Goal: Task Accomplishment & Management: Manage account settings

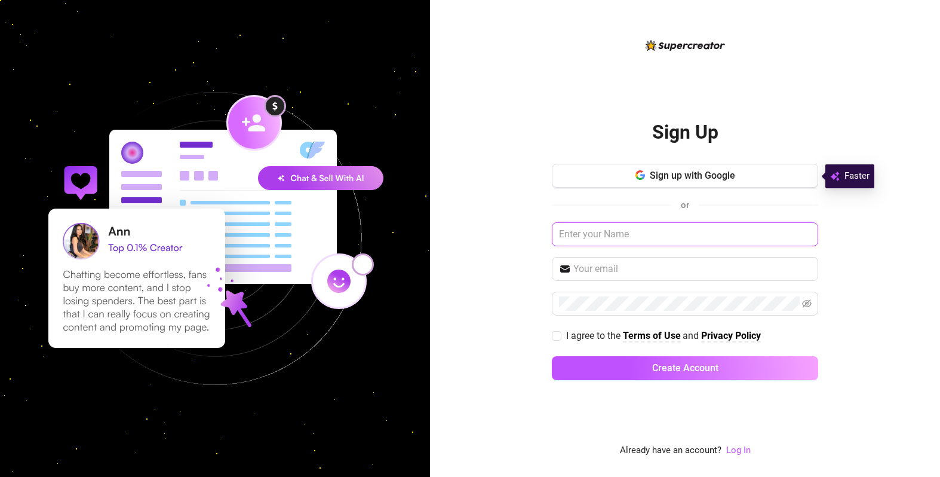
click at [631, 237] on input "text" at bounding box center [685, 234] width 266 height 24
click at [632, 271] on input "text" at bounding box center [692, 269] width 238 height 14
click at [633, 274] on input "text" at bounding box center [692, 269] width 238 height 14
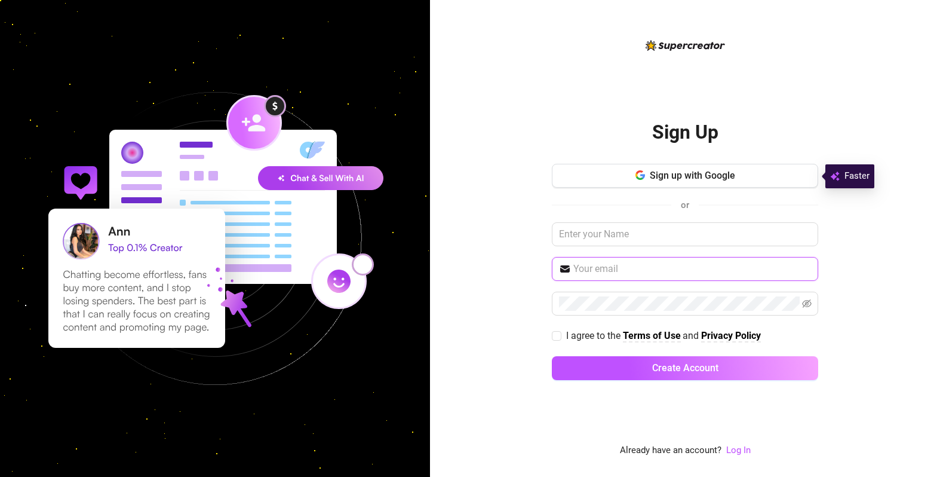
click at [633, 274] on input "text" at bounding box center [692, 269] width 238 height 14
click at [671, 276] on span at bounding box center [685, 269] width 266 height 24
click at [671, 274] on input "text" at bounding box center [692, 269] width 238 height 14
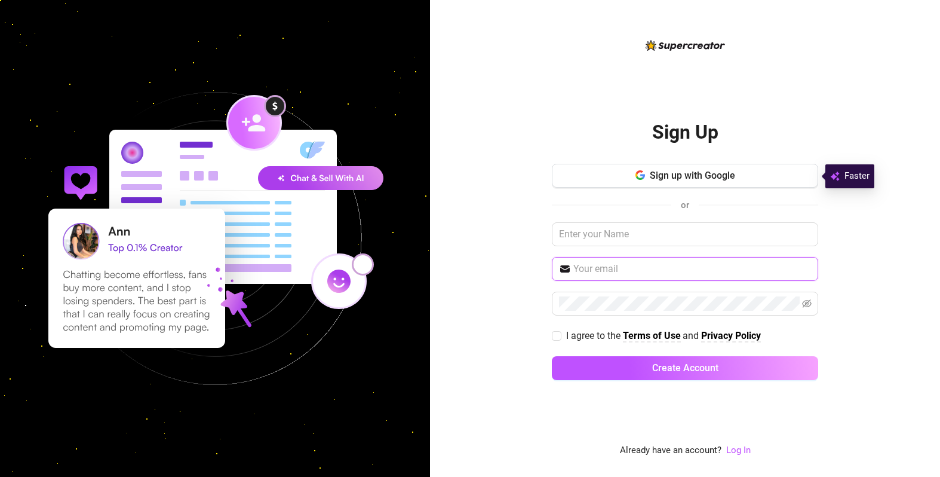
click at [671, 274] on input "text" at bounding box center [692, 269] width 238 height 14
click at [639, 268] on input "text" at bounding box center [692, 269] width 238 height 14
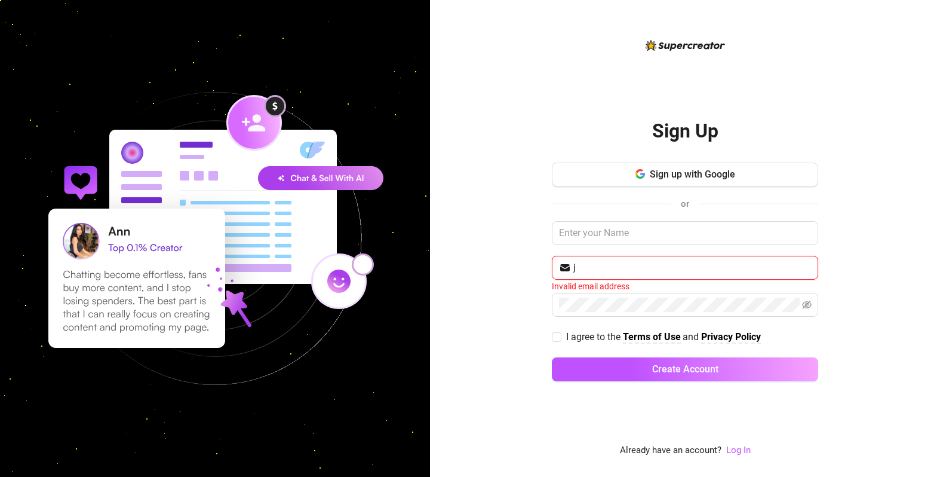
click at [618, 269] on input "j" at bounding box center [692, 267] width 238 height 14
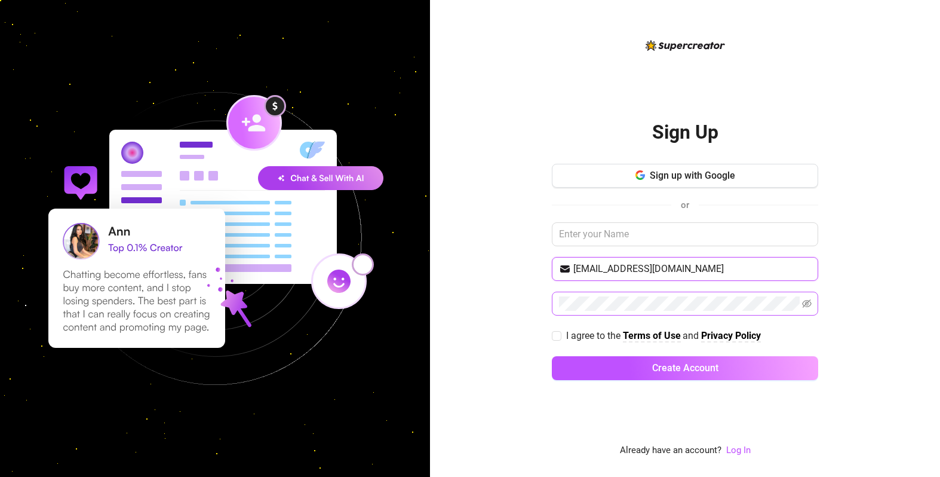
type input "[EMAIL_ADDRESS][DOMAIN_NAME]"
click at [558, 336] on input "I agree to the Terms of Use and Privacy Policy" at bounding box center [556, 335] width 8 height 8
checkbox input "true"
click at [806, 303] on icon "eye-invisible" at bounding box center [807, 304] width 10 height 10
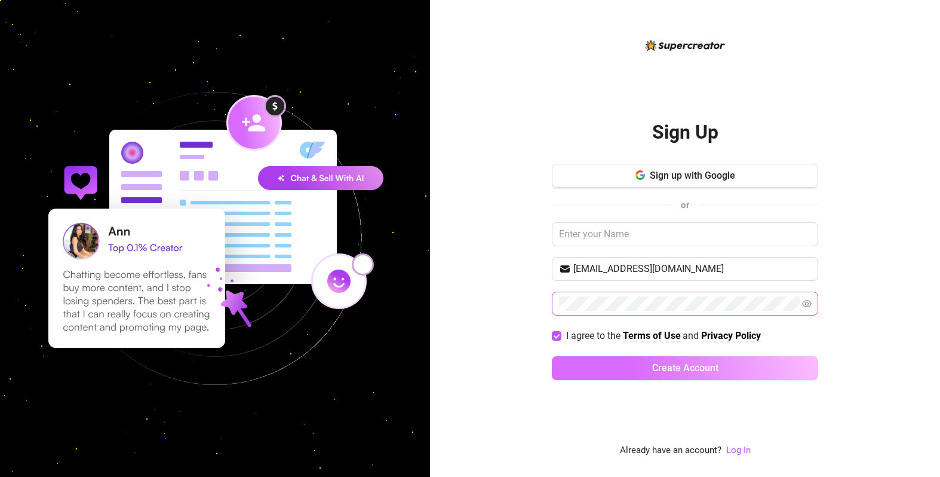
click at [681, 366] on span "Create Account" at bounding box center [685, 367] width 66 height 11
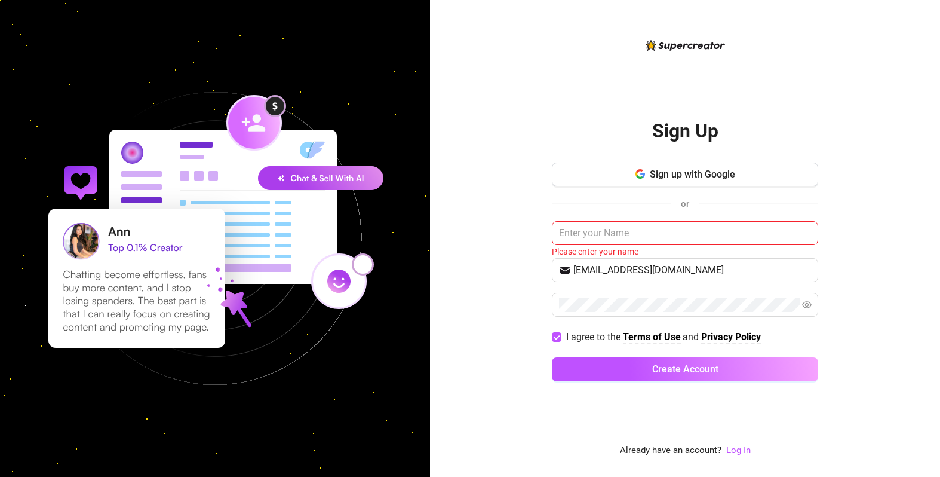
click at [810, 412] on div "Sign Up Sign up with Google or Please enter your name jessicacurves@gmail.com I…" at bounding box center [685, 247] width 266 height 419
click at [745, 451] on link "Log In" at bounding box center [738, 449] width 24 height 11
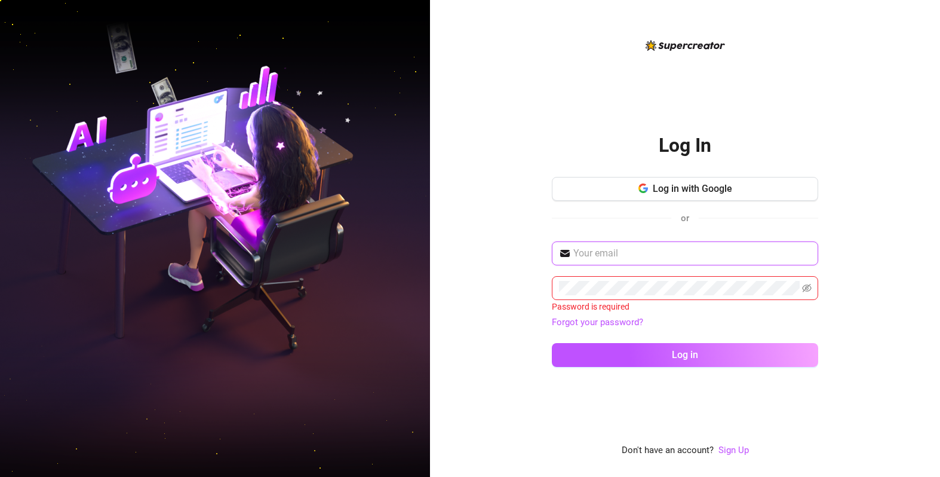
click at [607, 251] on input "text" at bounding box center [692, 253] width 238 height 14
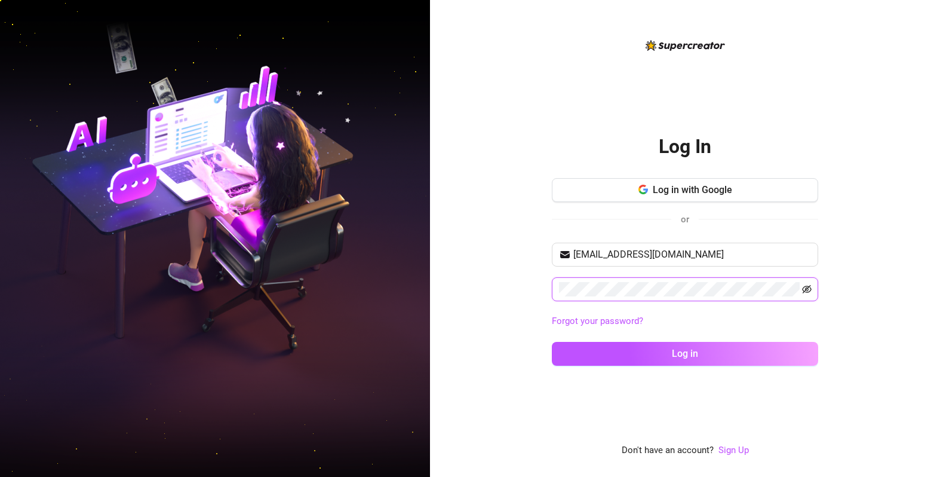
click at [803, 286] on icon "eye-invisible" at bounding box center [807, 289] width 10 height 10
click at [803, 286] on icon "eye" at bounding box center [807, 289] width 10 height 10
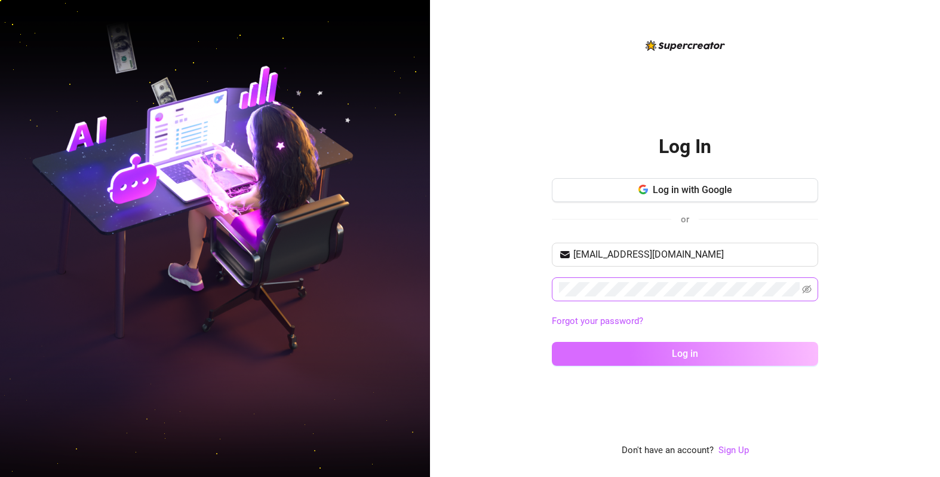
click at [706, 354] on button "Log in" at bounding box center [685, 354] width 266 height 24
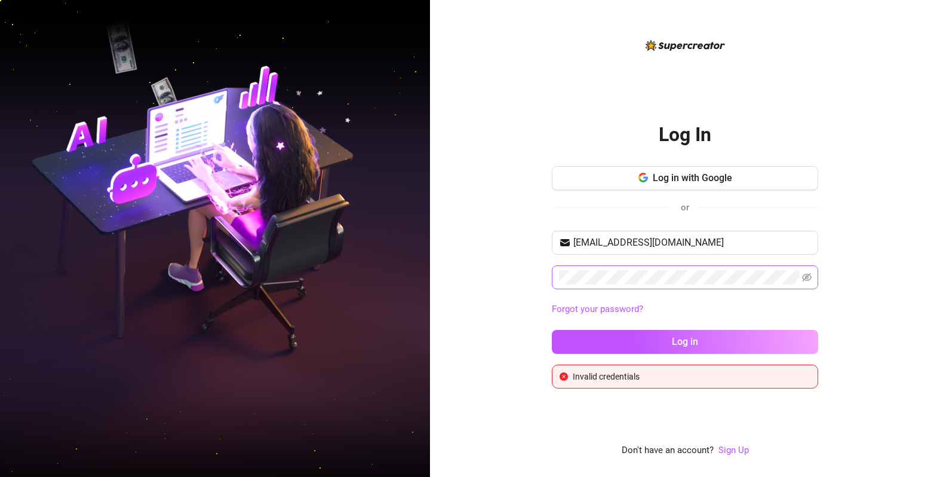
click at [691, 285] on span at bounding box center [685, 277] width 266 height 24
click at [806, 277] on icon "eye-invisible" at bounding box center [807, 277] width 10 height 8
click at [646, 243] on input "[EMAIL_ADDRESS][DOMAIN_NAME]" at bounding box center [692, 242] width 238 height 14
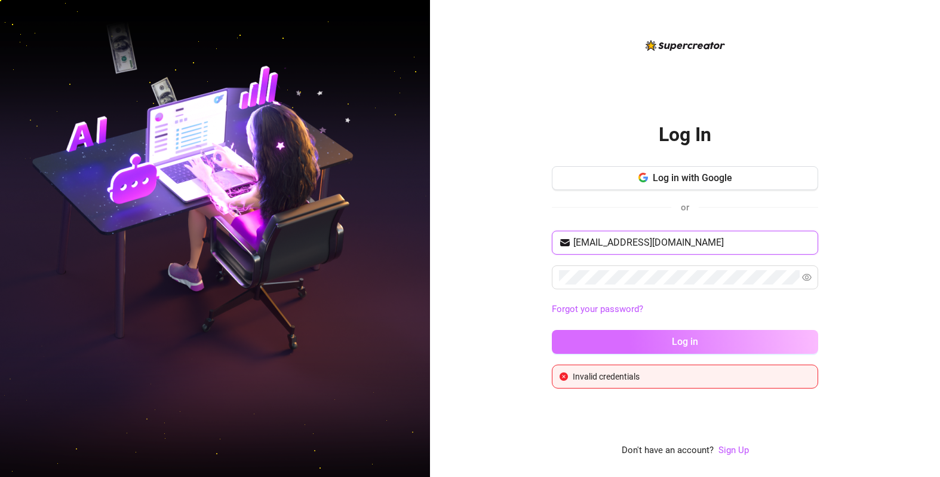
type input "jessicacurves@hotmail.com"
click at [696, 343] on span "Log in" at bounding box center [685, 341] width 26 height 11
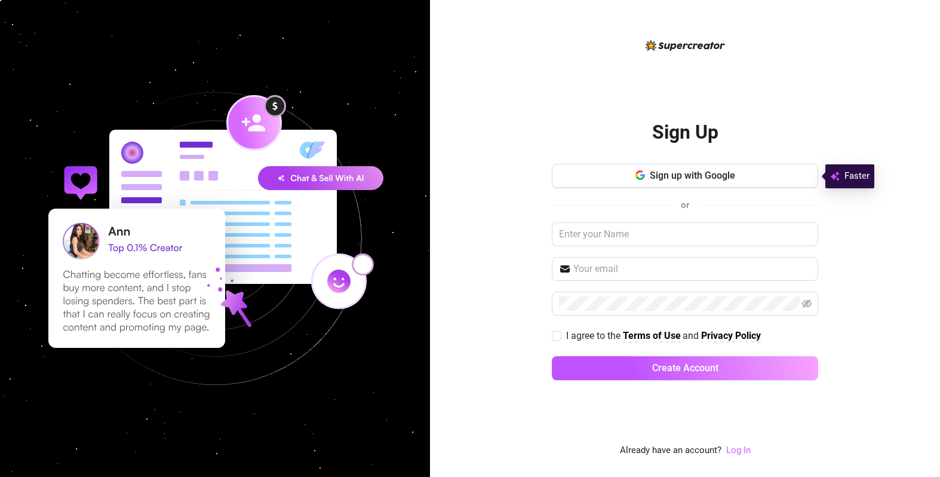
click at [741, 453] on link "Log In" at bounding box center [738, 449] width 24 height 11
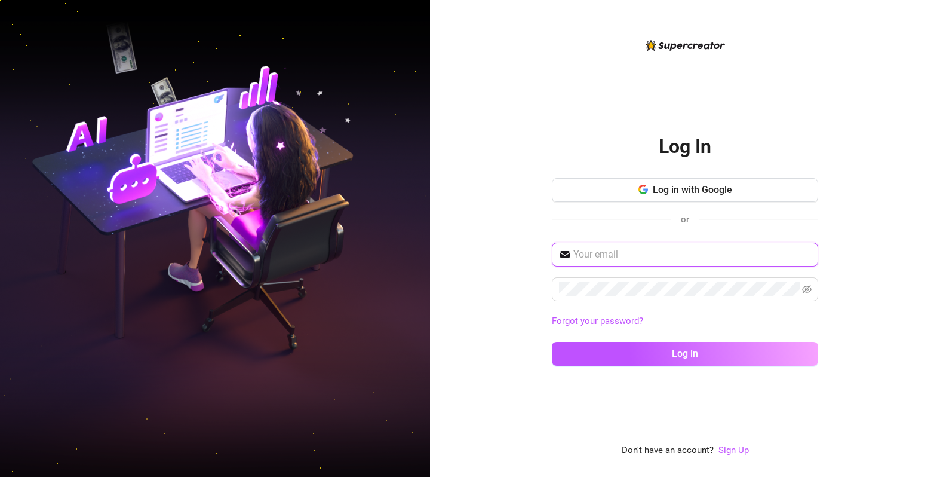
click at [667, 253] on input "text" at bounding box center [692, 254] width 238 height 14
click at [640, 280] on span at bounding box center [685, 289] width 266 height 24
click at [631, 253] on input "[EMAIL_ADDRESS][DOMAIN_NAME]" at bounding box center [692, 254] width 238 height 14
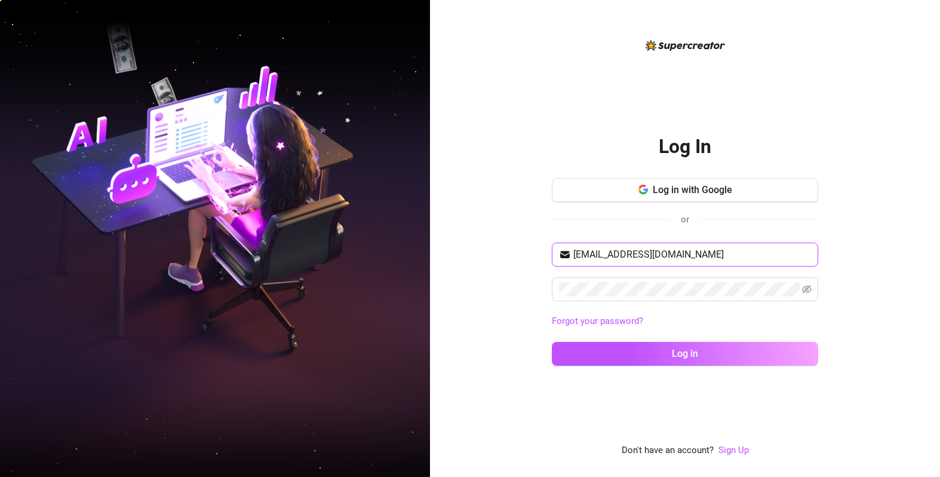
click at [631, 253] on input "[EMAIL_ADDRESS][DOMAIN_NAME]" at bounding box center [692, 254] width 238 height 14
paste input "fans"
type input "[EMAIL_ADDRESS][DOMAIN_NAME]"
click at [809, 290] on icon "eye-invisible" at bounding box center [807, 289] width 10 height 10
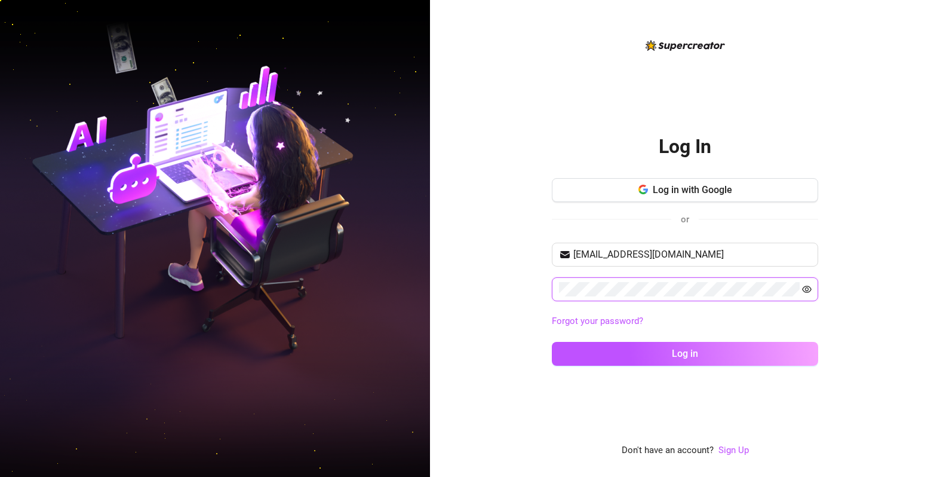
click at [804, 290] on icon "eye" at bounding box center [807, 289] width 10 height 10
click at [809, 286] on span at bounding box center [685, 289] width 266 height 24
click at [809, 290] on icon "eye-invisible" at bounding box center [807, 289] width 10 height 8
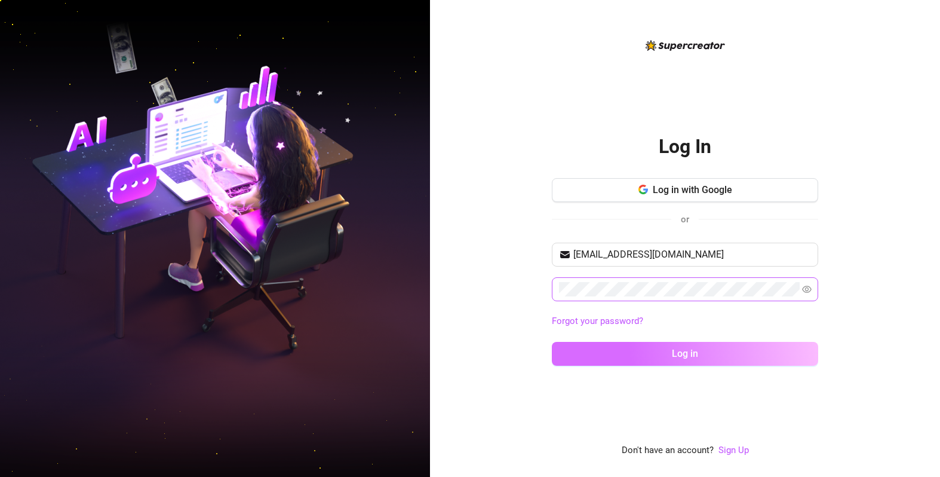
click at [719, 348] on button "Log in" at bounding box center [685, 354] width 266 height 24
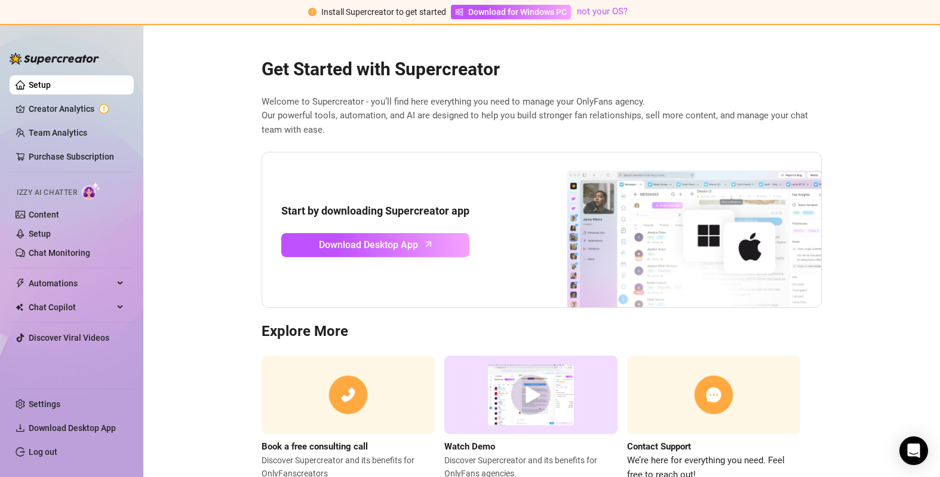
click at [42, 83] on link "Setup" at bounding box center [40, 85] width 22 height 10
click at [59, 105] on link "Creator Analytics" at bounding box center [77, 108] width 96 height 19
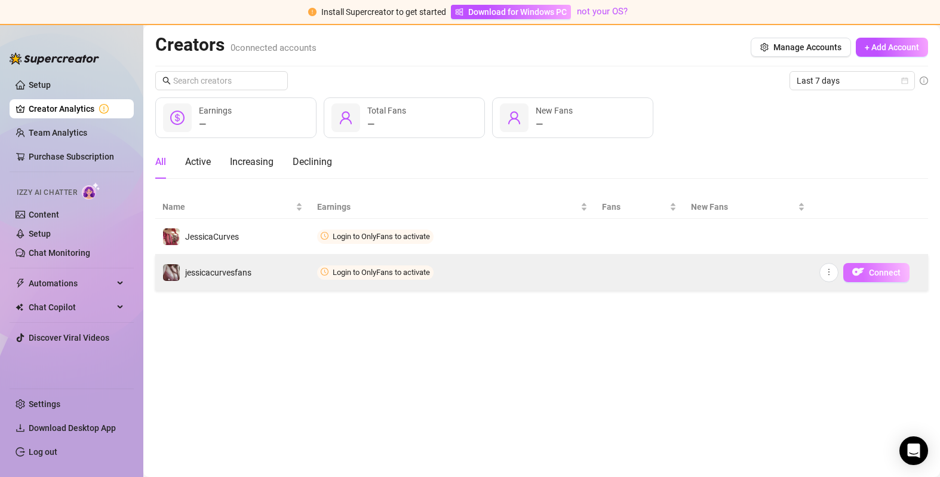
click at [877, 269] on span "Connect" at bounding box center [885, 273] width 32 height 10
click at [829, 271] on icon "more" at bounding box center [829, 272] width 8 height 8
click at [873, 263] on button "Connect" at bounding box center [876, 272] width 66 height 19
